Goal: Task Accomplishment & Management: Manage account settings

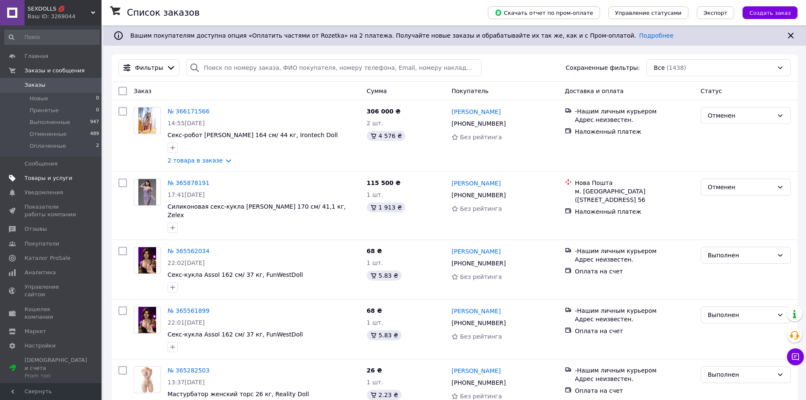
click at [54, 177] on span "Товары и услуги" at bounding box center [49, 178] width 48 height 8
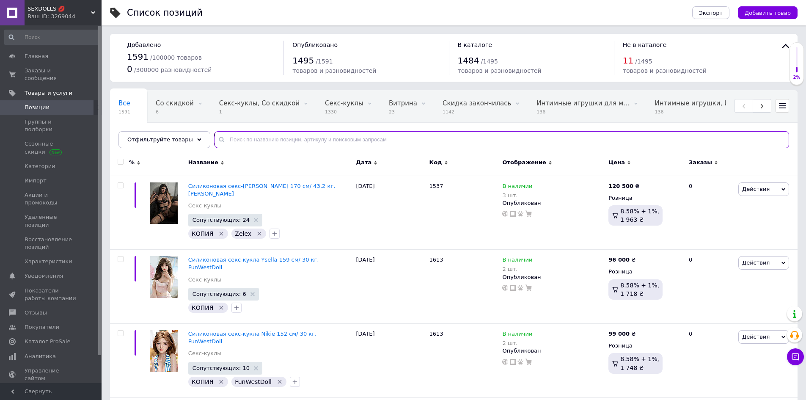
click at [296, 137] on input "text" at bounding box center [501, 139] width 574 height 17
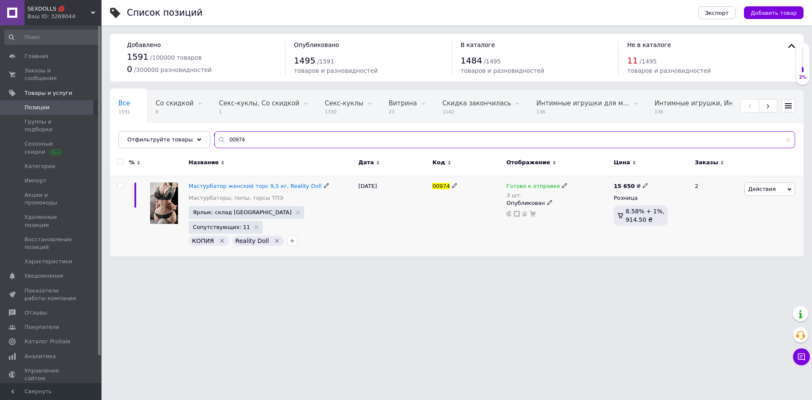
type input "00974"
click at [562, 185] on use at bounding box center [564, 185] width 5 height 5
click at [574, 195] on li "В наличии" at bounding box center [608, 197] width 80 height 12
click at [296, 213] on icon at bounding box center [298, 212] width 4 height 4
